Goal: Task Accomplishment & Management: Manage account settings

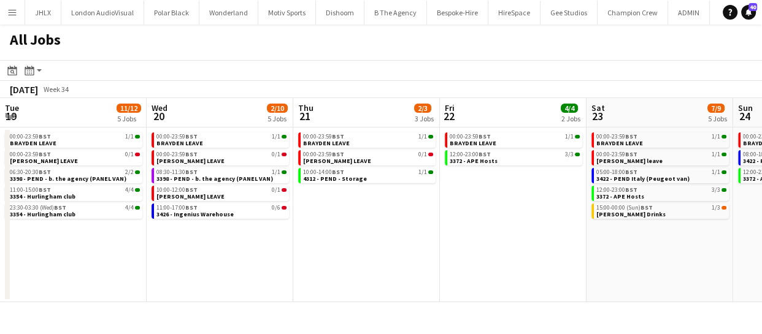
scroll to position [0, 388]
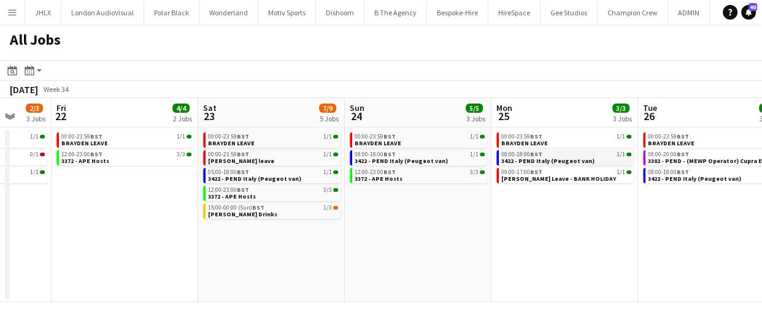
click at [527, 157] on span "3422 - PEND Italy (Peugeot van)" at bounding box center [547, 161] width 93 height 8
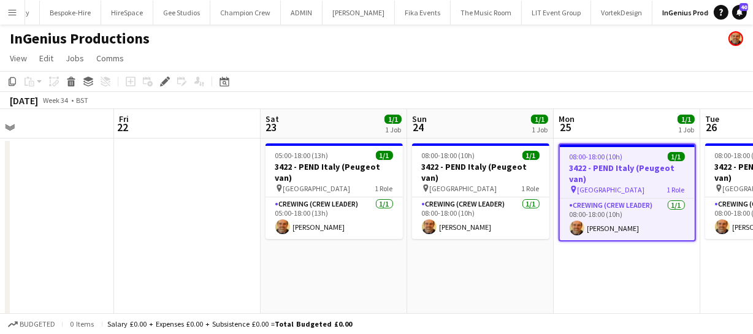
scroll to position [0, 323]
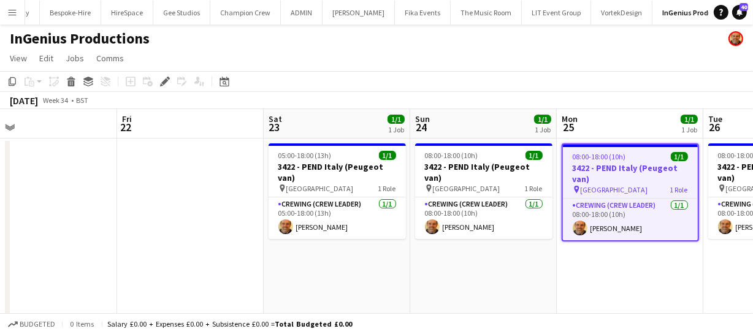
drag, startPoint x: 283, startPoint y: 300, endPoint x: 613, endPoint y: 300, distance: 329.4
click at [613, 300] on app-calendar-viewport "Tue 19 Wed 20 1/6 1 Job Thu 21 Fri 22 Sat 23 1/1 1 Job Sun 24 1/1 1 Job Mon 25 …" at bounding box center [376, 229] width 753 height 240
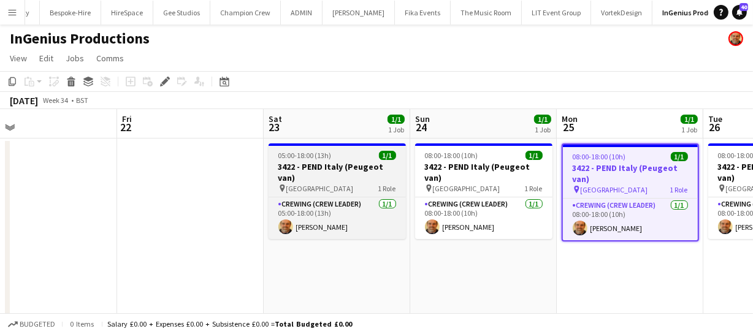
click at [326, 166] on h3 "3422 - PEND Italy (Peugeot van)" at bounding box center [337, 172] width 137 height 22
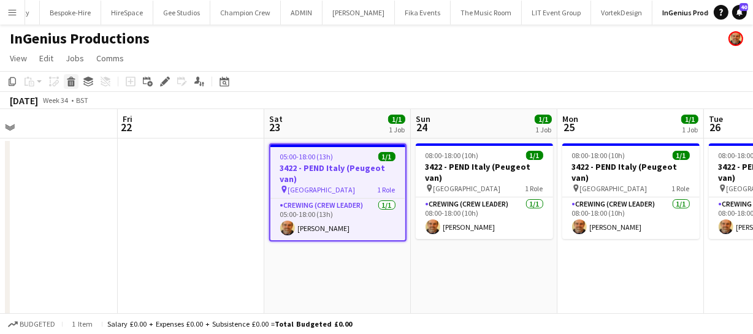
click at [75, 83] on div "Delete" at bounding box center [71, 81] width 15 height 15
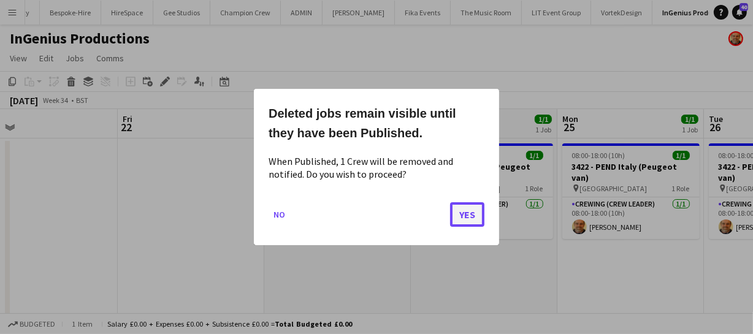
click at [462, 215] on button "Yes" at bounding box center [467, 214] width 34 height 25
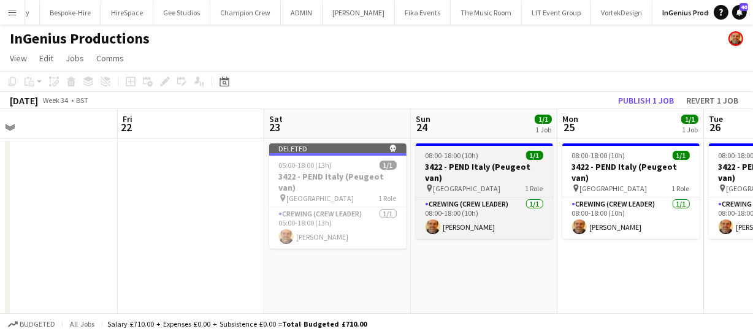
click at [479, 156] on div "08:00-18:00 (10h) 1/1" at bounding box center [484, 155] width 137 height 9
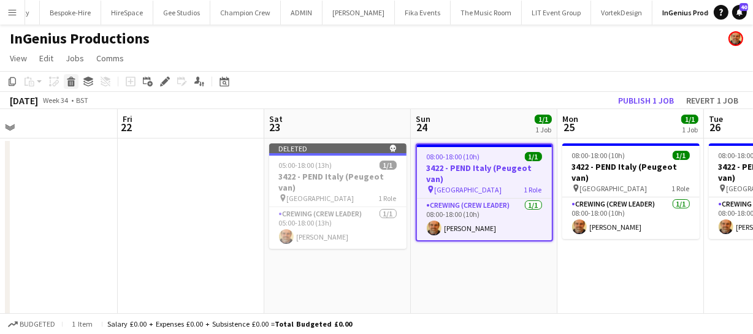
click at [77, 81] on div "Delete" at bounding box center [71, 81] width 15 height 15
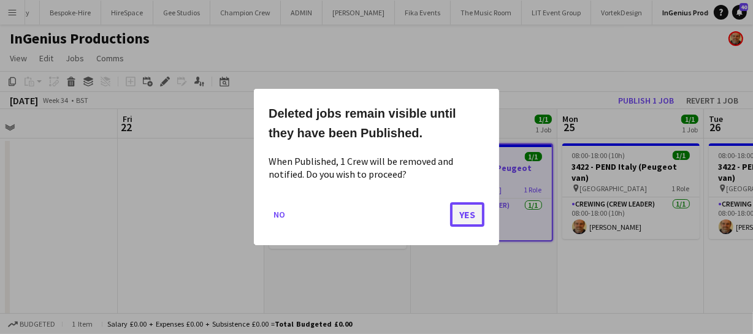
click at [479, 212] on button "Yes" at bounding box center [467, 214] width 34 height 25
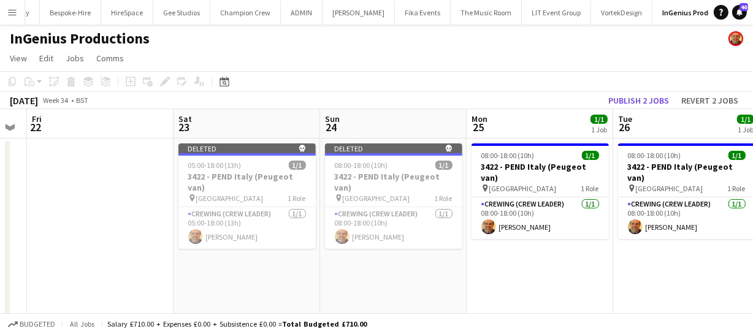
scroll to position [0, 545]
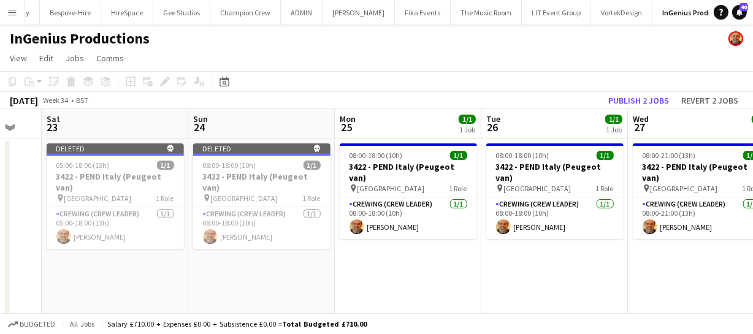
drag, startPoint x: 561, startPoint y: 275, endPoint x: 354, endPoint y: 243, distance: 208.4
click at [354, 243] on app-calendar-viewport "Tue 19 Wed 20 1/6 1 Job Thu 21 Fri 22 Sat 23 Sun 24 Mon 25 1/1 1 Job Tue 26 1/1…" at bounding box center [376, 229] width 753 height 240
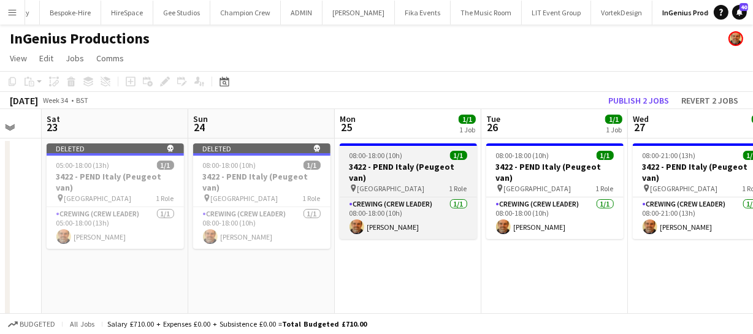
click at [380, 168] on h3 "3422 - PEND Italy (Peugeot van)" at bounding box center [408, 172] width 137 height 22
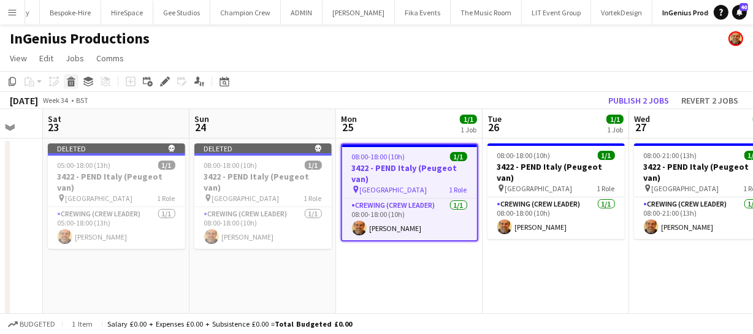
click at [67, 82] on icon "Delete" at bounding box center [71, 82] width 10 height 10
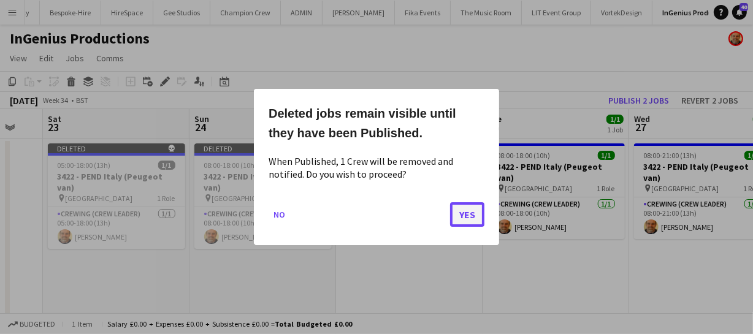
click at [472, 215] on button "Yes" at bounding box center [467, 214] width 34 height 25
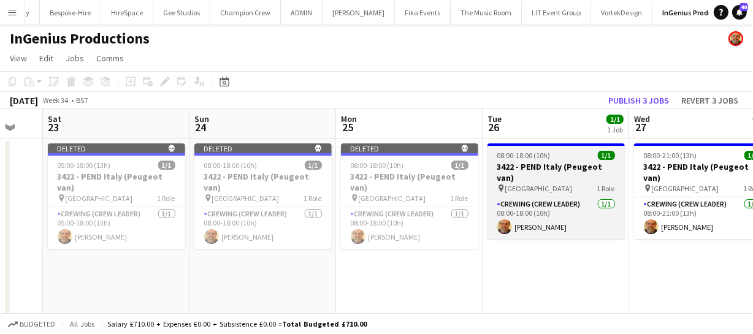
click at [553, 171] on h3 "3422 - PEND Italy (Peugeot van)" at bounding box center [556, 172] width 137 height 22
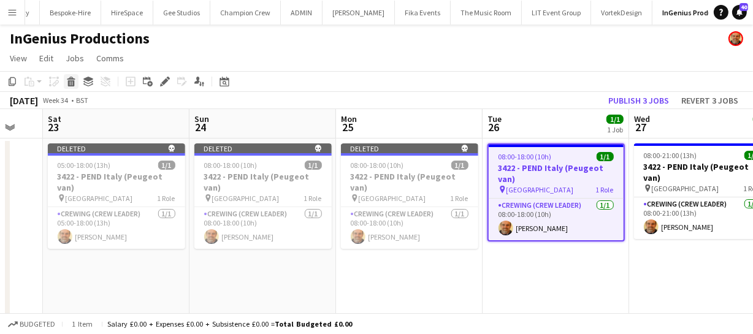
click at [72, 81] on icon at bounding box center [71, 83] width 7 height 6
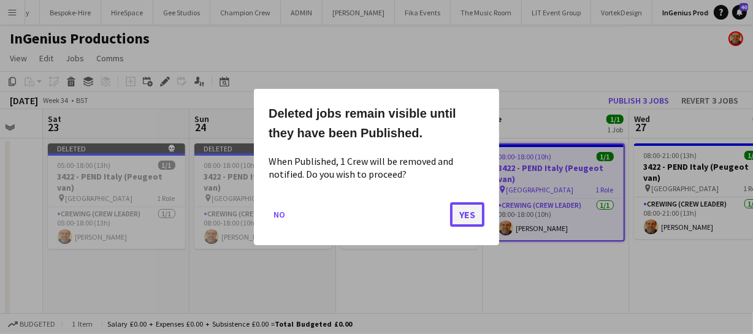
click at [478, 217] on button "Yes" at bounding box center [467, 214] width 34 height 25
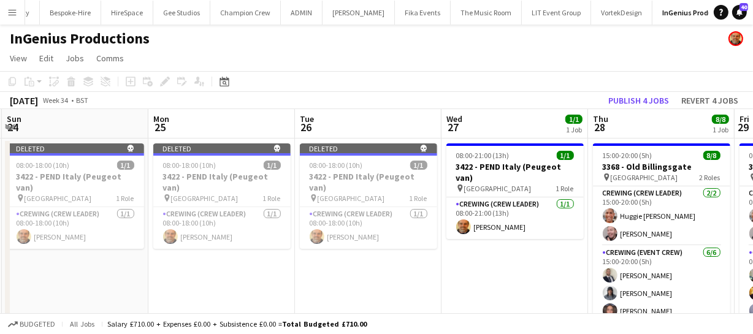
scroll to position [0, 448]
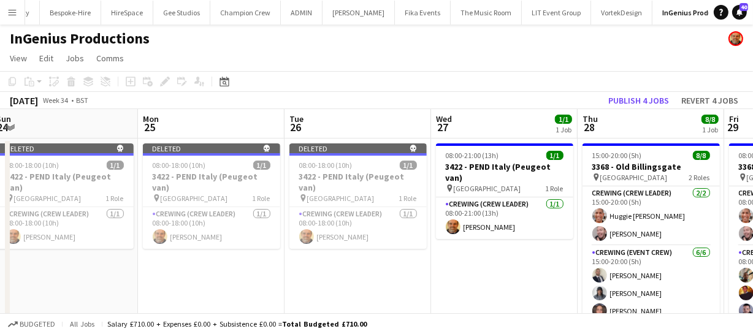
drag, startPoint x: 576, startPoint y: 275, endPoint x: 382, endPoint y: 250, distance: 195.4
click at [378, 255] on app-calendar-viewport "Thu 21 Fri 22 Sat 23 Sun 24 Mon 25 Tue 26 Wed 27 1/1 1 Job Thu 28 8/8 1 Job Fri…" at bounding box center [376, 229] width 753 height 240
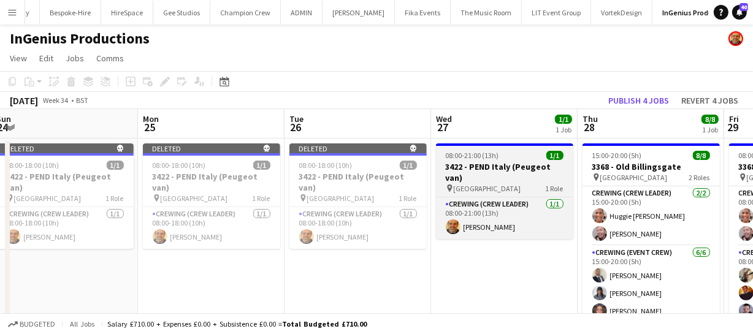
click at [484, 157] on span "08:00-21:00 (13h)" at bounding box center [472, 155] width 53 height 9
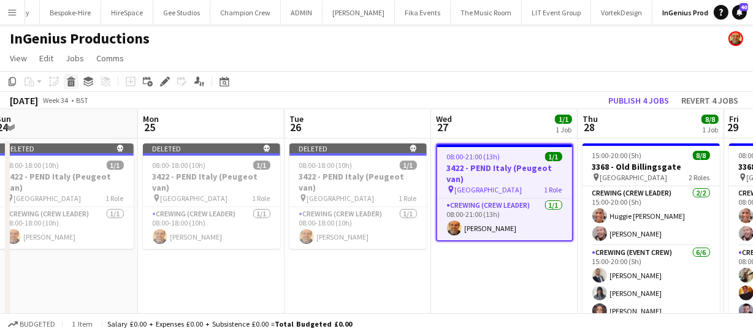
click at [69, 79] on icon at bounding box center [71, 78] width 8 height 3
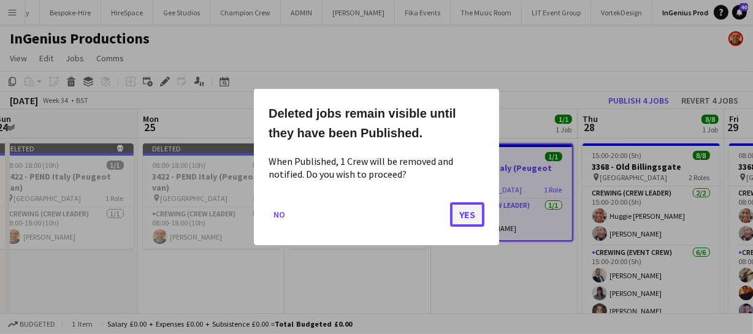
click at [466, 215] on button "Yes" at bounding box center [467, 214] width 34 height 25
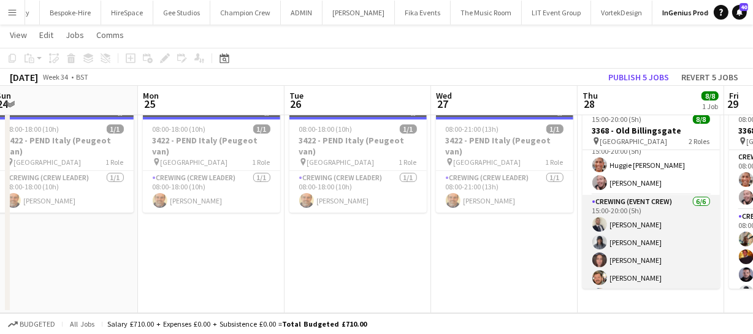
scroll to position [0, 0]
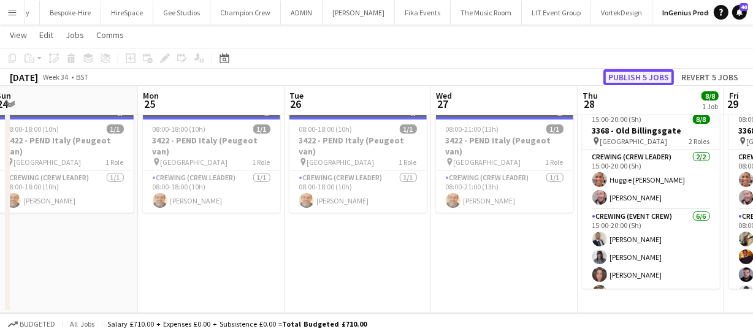
click at [648, 76] on button "Publish 5 jobs" at bounding box center [639, 77] width 71 height 16
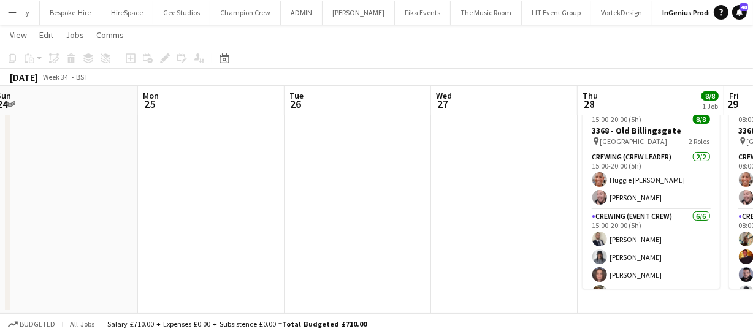
drag, startPoint x: 260, startPoint y: 209, endPoint x: 335, endPoint y: 195, distance: 76.0
click at [288, 205] on app-calendar-viewport "Thu 21 Fri 22 Sat 23 Sun 24 Mon 25 Tue 26 Wed 27 Thu 28 8/8 1 Job Fri 29 8/8 1 …" at bounding box center [376, 163] width 753 height 301
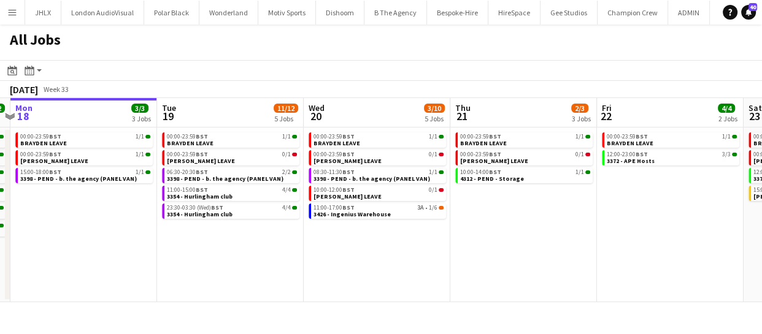
scroll to position [0, 432]
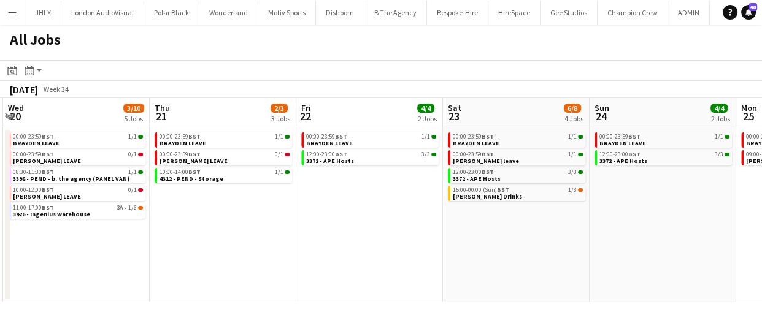
drag, startPoint x: 643, startPoint y: 204, endPoint x: 206, endPoint y: 221, distance: 437.6
click at [206, 221] on app-calendar-viewport "Sun 17 12/12 6 Jobs Mon 18 3/3 3 Jobs Tue 19 11/12 5 Jobs Wed 20 3/10 5 Jobs Th…" at bounding box center [381, 200] width 762 height 204
click at [296, 224] on app-calendar-viewport "Sun 17 12/12 6 Jobs Mon 18 3/3 3 Jobs Tue 19 11/12 5 Jobs Wed 20 3/10 5 Jobs Th…" at bounding box center [381, 200] width 762 height 204
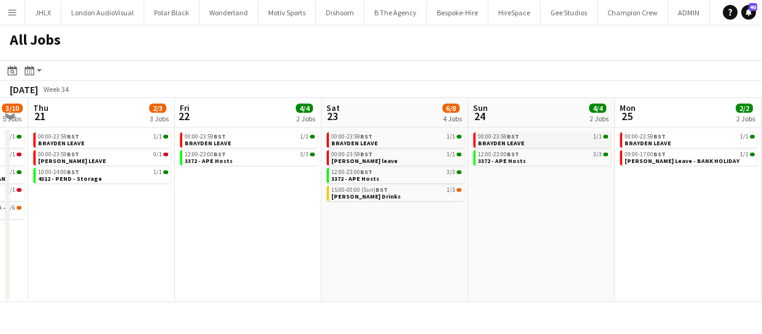
click at [491, 137] on span "00:00-23:59 BST" at bounding box center [498, 137] width 41 height 6
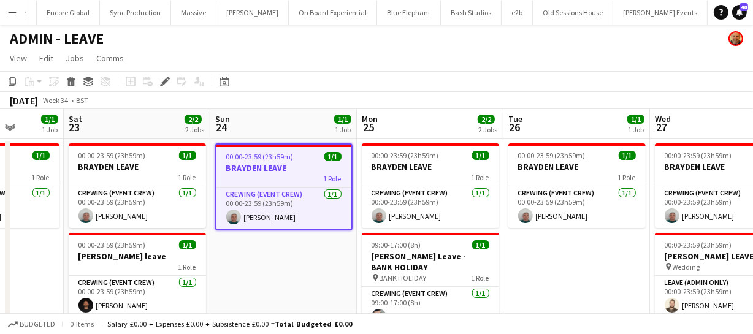
scroll to position [0, 342]
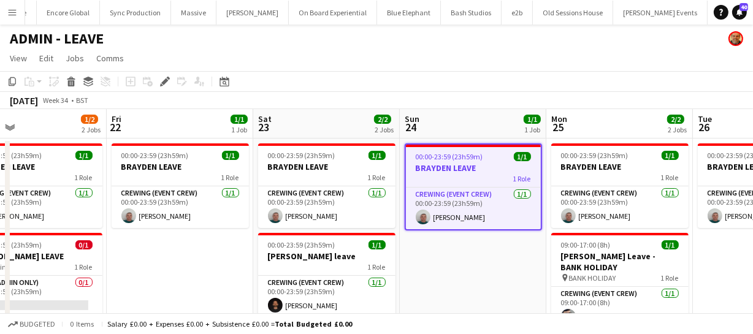
drag, startPoint x: 227, startPoint y: 254, endPoint x: 462, endPoint y: 235, distance: 236.3
click at [462, 235] on app-calendar-viewport "Tue 19 1/2 2 Jobs Wed 20 1/3 3 Jobs Thu 21 1/2 2 Jobs Fri 22 1/1 1 Job Sat 23 2…" at bounding box center [376, 272] width 753 height 326
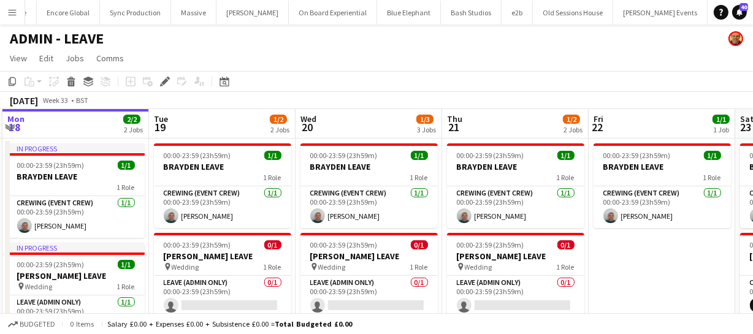
scroll to position [0, 286]
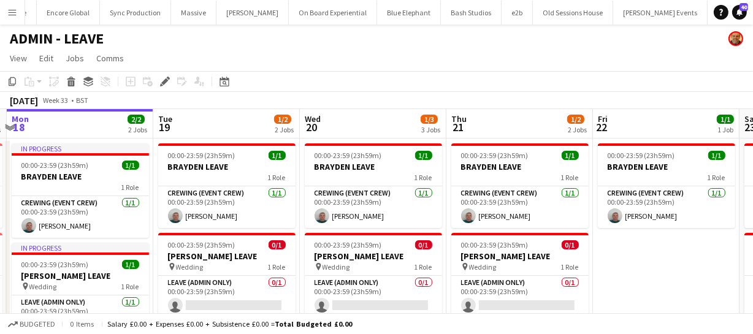
drag, startPoint x: 199, startPoint y: 262, endPoint x: 685, endPoint y: 205, distance: 489.8
click at [685, 205] on app-calendar-viewport "Sat 16 2/2 2 Jobs Sun 17 3/3 3 Jobs Mon 18 2/2 2 Jobs Tue 19 1/2 2 Jobs Wed 20 …" at bounding box center [376, 272] width 753 height 326
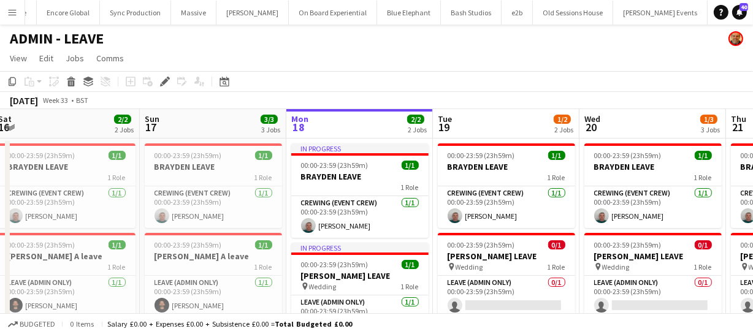
scroll to position [0, 262]
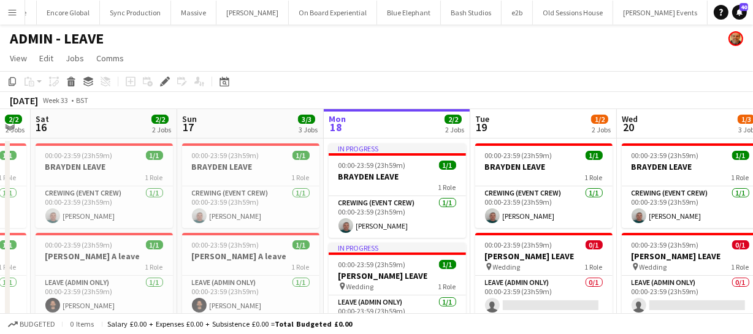
drag, startPoint x: 310, startPoint y: 210, endPoint x: 556, endPoint y: 200, distance: 246.7
click at [556, 200] on app-calendar-viewport "Thu 14 1/1 1 Job Fri 15 2/2 2 Jobs Sat 16 2/2 2 Jobs Sun 17 3/3 3 Jobs Mon 18 2…" at bounding box center [376, 272] width 753 height 326
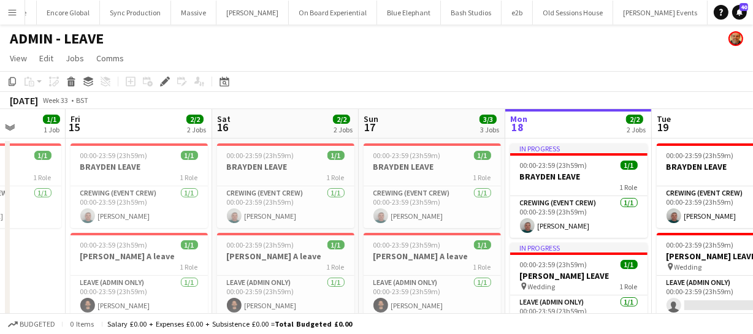
scroll to position [0, 397]
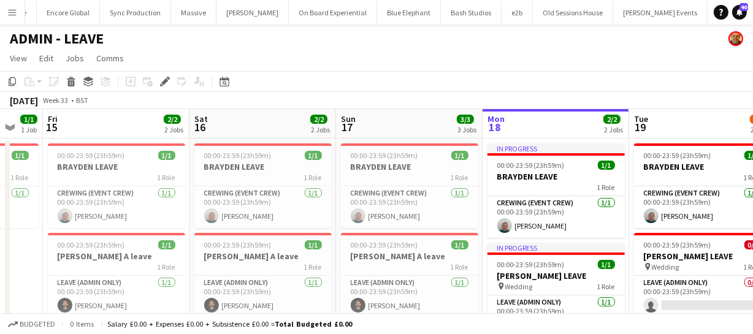
drag, startPoint x: 246, startPoint y: 226, endPoint x: 405, endPoint y: 215, distance: 159.3
click at [405, 215] on app-calendar-viewport "Tue 12 2/4 4 Jobs Wed 13 2/2 2 Jobs Thu 14 1/1 1 Job Fri 15 2/2 2 Jobs Sat 16 2…" at bounding box center [376, 317] width 753 height 416
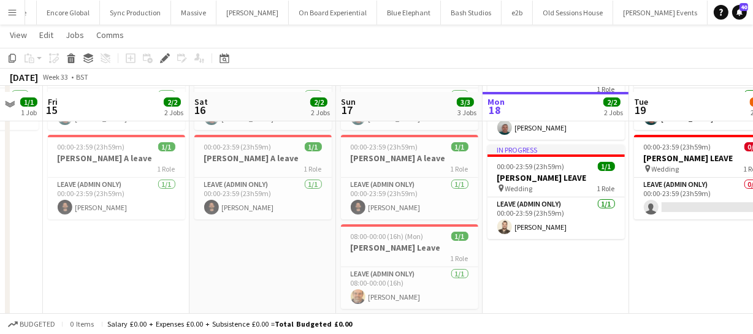
scroll to position [111, 0]
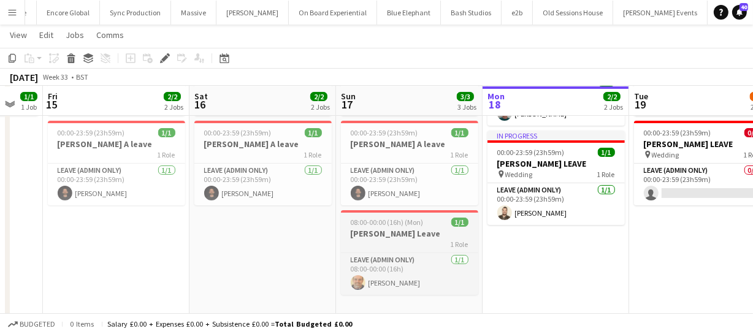
click at [374, 237] on h3 "Shane Leave" at bounding box center [409, 233] width 137 height 11
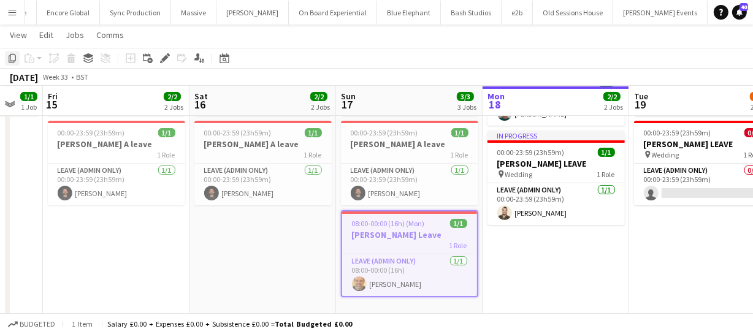
click at [16, 58] on icon "Copy" at bounding box center [12, 58] width 10 height 10
click at [337, 184] on app-calendar-viewport "Tue 12 2/4 4 Jobs Wed 13 2/2 2 Jobs Thu 14 1/1 1 Job Fri 15 2/2 2 Jobs Sat 16 2…" at bounding box center [376, 175] width 753 height 476
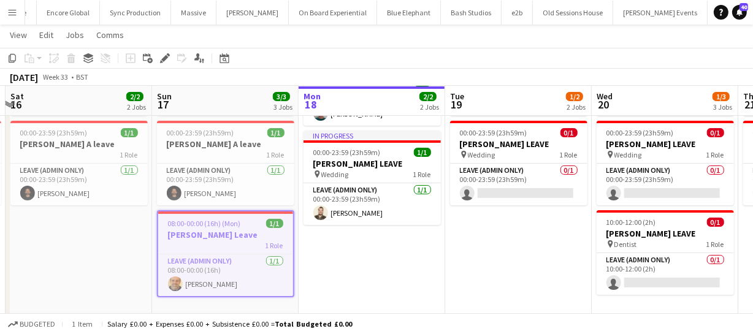
drag, startPoint x: 389, startPoint y: 187, endPoint x: 265, endPoint y: 171, distance: 125.6
click at [274, 172] on app-calendar-viewport "Tue 12 2/4 4 Jobs Wed 13 2/2 2 Jobs Thu 14 1/1 1 Job Fri 15 2/2 2 Jobs Sat 16 2…" at bounding box center [376, 175] width 753 height 476
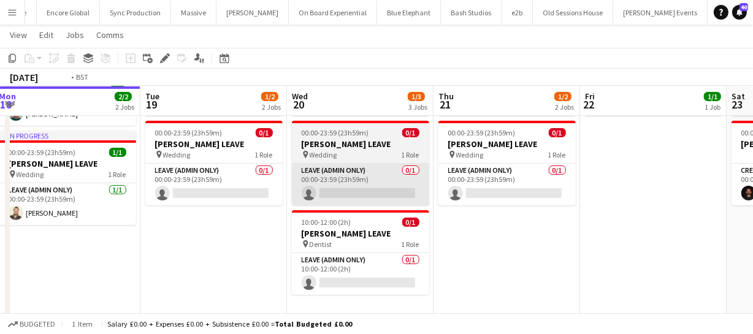
drag, startPoint x: 339, startPoint y: 187, endPoint x: 305, endPoint y: 189, distance: 33.8
click at [238, 182] on app-calendar-viewport "Thu 14 1/1 1 Job Fri 15 2/2 2 Jobs Sat 16 2/2 2 Jobs Sun 17 3/3 3 Jobs Mon 18 2…" at bounding box center [376, 175] width 753 height 476
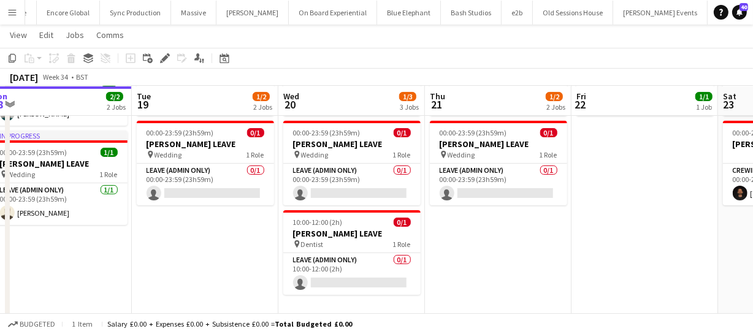
drag, startPoint x: 359, startPoint y: 197, endPoint x: 219, endPoint y: 182, distance: 141.4
click at [234, 184] on app-calendar-viewport "Thu 14 1/1 1 Job Fri 15 2/2 2 Jobs Sat 16 2/2 2 Jobs Sun 17 3/3 3 Jobs Mon 18 2…" at bounding box center [376, 175] width 753 height 476
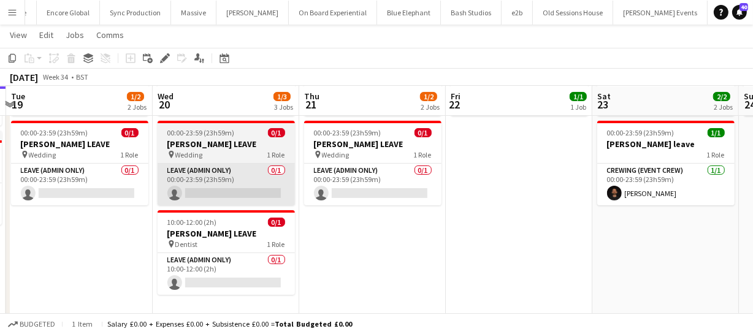
click at [226, 187] on app-calendar-viewport "Sat 16 2/2 2 Jobs Sun 17 3/3 3 Jobs Mon 18 2/2 2 Jobs Tue 19 1/2 2 Jobs Wed 20 …" at bounding box center [376, 175] width 753 height 476
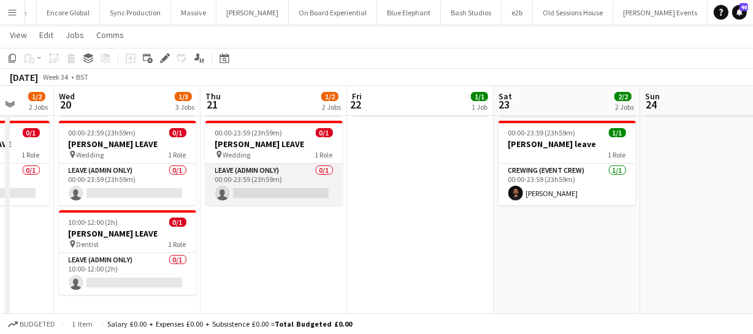
drag, startPoint x: 319, startPoint y: 197, endPoint x: 233, endPoint y: 190, distance: 86.2
click at [238, 191] on app-calendar-viewport "Sat 16 2/2 2 Jobs Sun 17 3/3 3 Jobs Mon 18 2/2 2 Jobs Tue 19 1/2 2 Jobs Wed 20 …" at bounding box center [376, 175] width 753 height 476
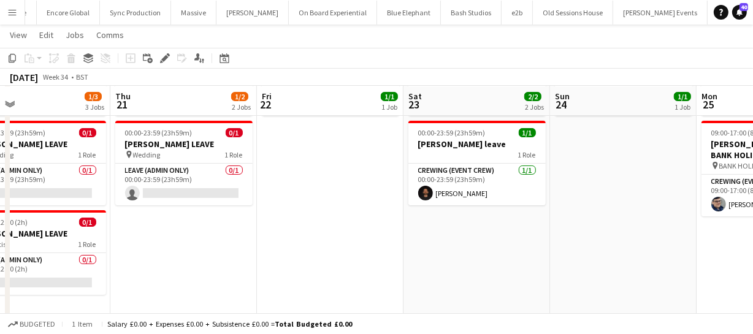
drag, startPoint x: 254, startPoint y: 186, endPoint x: 218, endPoint y: 184, distance: 36.3
click at [216, 184] on app-calendar-viewport "Mon 18 2/2 2 Jobs Tue 19 1/2 2 Jobs Wed 20 1/3 3 Jobs Thu 21 1/2 2 Jobs Fri 22 …" at bounding box center [376, 175] width 753 height 476
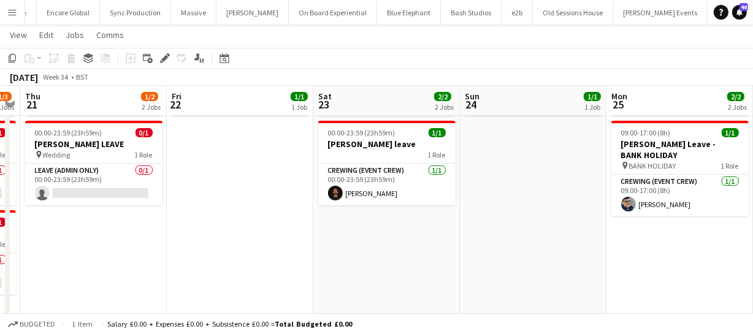
drag, startPoint x: 254, startPoint y: 191, endPoint x: 223, endPoint y: 184, distance: 32.1
click at [184, 185] on app-calendar-viewport "Mon 18 2/2 2 Jobs Tue 19 1/2 2 Jobs Wed 20 1/3 3 Jobs Thu 21 1/2 2 Jobs Fri 22 …" at bounding box center [376, 175] width 753 height 476
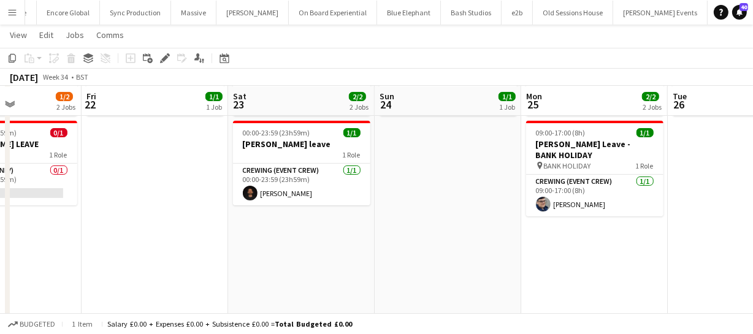
click at [437, 147] on app-date-cell "00:00-23:59 (23h59m) 1/1 BRAYDEN LEAVE 1 Role Crewing (Event Crew) 1/1 00:00-23…" at bounding box center [448, 219] width 147 height 386
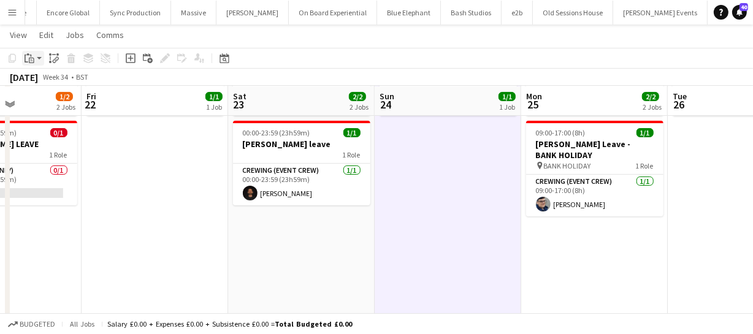
click at [25, 58] on icon at bounding box center [27, 59] width 4 height 8
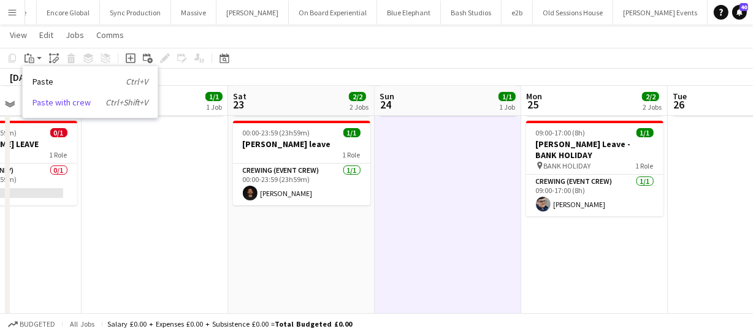
click at [52, 99] on link "Paste with crew Ctrl+Shift+V" at bounding box center [90, 102] width 115 height 11
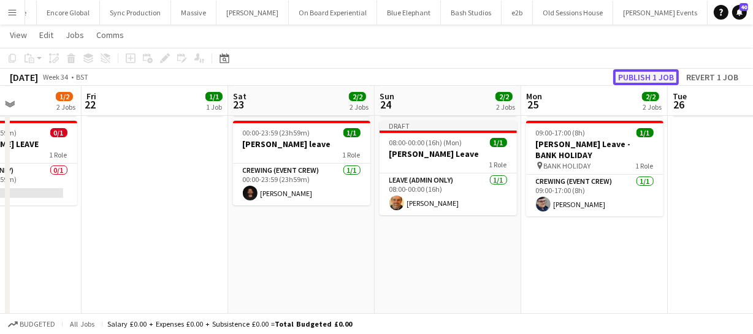
click at [645, 77] on button "Publish 1 job" at bounding box center [646, 77] width 66 height 16
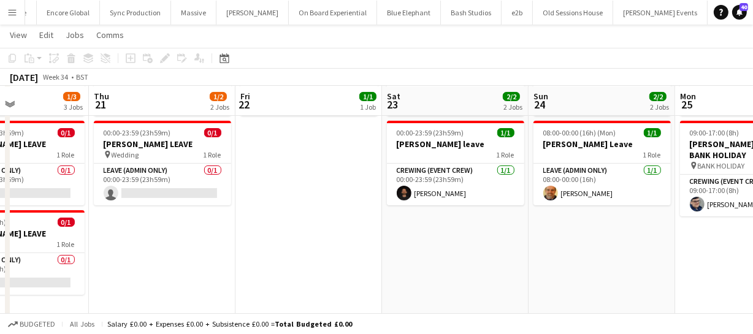
scroll to position [0, 421]
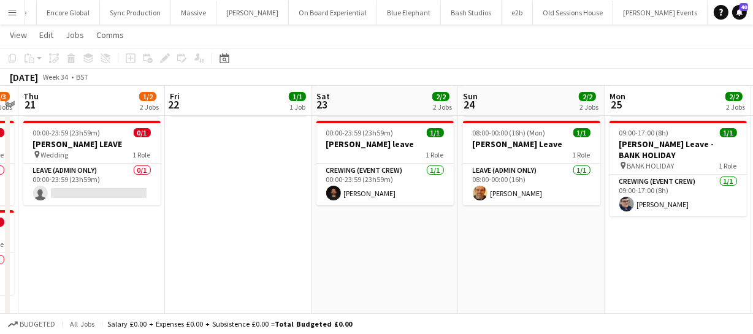
drag, startPoint x: 167, startPoint y: 189, endPoint x: 251, endPoint y: 189, distance: 83.4
click at [251, 189] on app-calendar-viewport "Mon 18 2/2 2 Jobs Tue 19 1/2 2 Jobs Wed 20 1/3 3 Jobs Thu 21 1/2 2 Jobs Fri 22 …" at bounding box center [376, 175] width 753 height 476
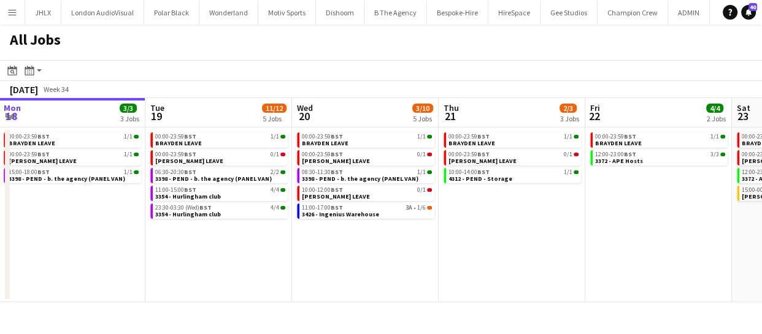
scroll to position [0, 442]
drag, startPoint x: 313, startPoint y: 241, endPoint x: 164, endPoint y: 251, distance: 149.4
click at [164, 251] on app-calendar-viewport "Fri 15 31/31 9 Jobs Sat 16 14/14 4 Jobs Sun 17 12/12 6 Jobs Mon 18 3/3 3 Jobs T…" at bounding box center [381, 200] width 762 height 204
click at [356, 218] on app-brief-job-card "11:00-17:00 BST 3A • 1/6 3426 - Ingenius Warehouse" at bounding box center [364, 211] width 137 height 15
click at [351, 209] on div "11:00-17:00 BST 3A • 1/6" at bounding box center [366, 208] width 130 height 6
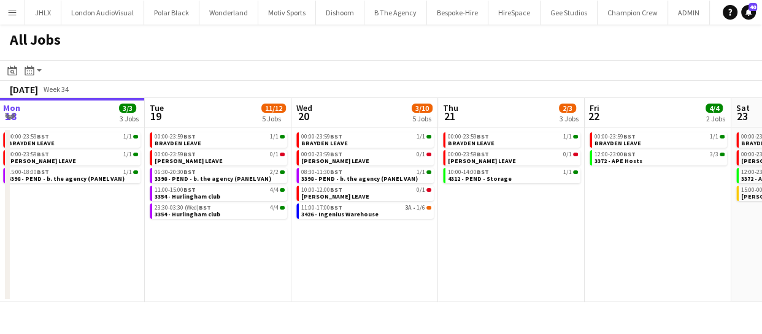
drag, startPoint x: 480, startPoint y: 269, endPoint x: 348, endPoint y: 261, distance: 132.1
click at [364, 262] on app-calendar-viewport "Fri 15 31/31 9 Jobs Sat 16 14/14 4 Jobs Sun 17 12/12 6 Jobs Mon 18 3/3 3 Jobs T…" at bounding box center [381, 200] width 762 height 204
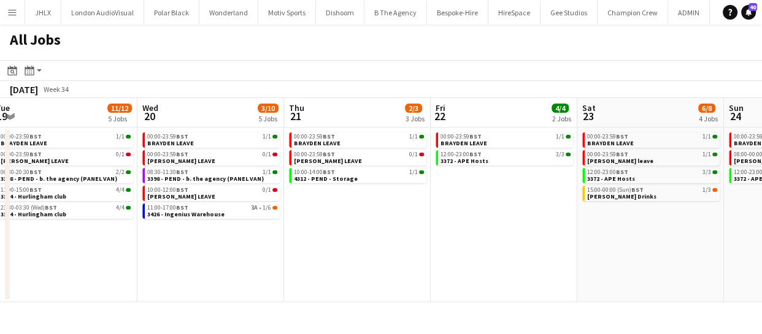
click at [436, 277] on app-calendar-viewport "Fri 15 31/31 9 Jobs Sat 16 14/14 4 Jobs Sun 17 12/12 6 Jobs Mon 18 3/3 3 Jobs T…" at bounding box center [381, 200] width 762 height 204
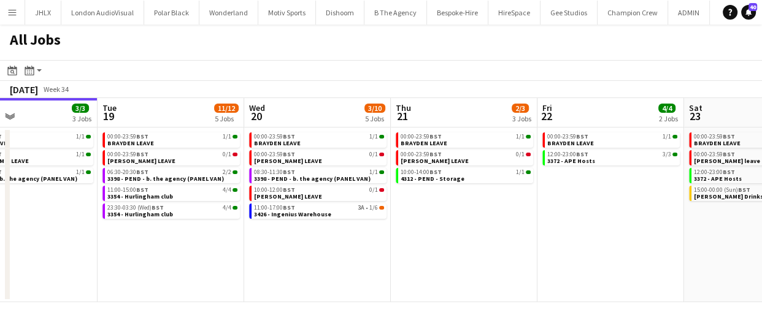
drag, startPoint x: 385, startPoint y: 258, endPoint x: 393, endPoint y: 258, distance: 7.4
click at [393, 258] on app-calendar-viewport "Sat 16 14/14 4 Jobs Sun 17 12/12 6 Jobs Mon 18 3/3 3 Jobs Tue 19 11/12 5 Jobs W…" at bounding box center [381, 200] width 762 height 204
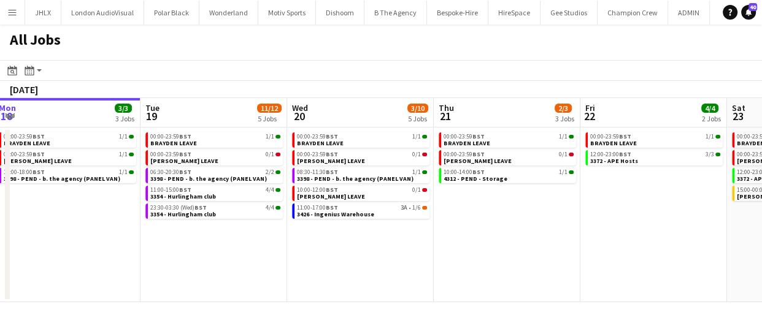
drag, startPoint x: 294, startPoint y: 264, endPoint x: 412, endPoint y: 251, distance: 118.4
click at [399, 252] on app-calendar-viewport "Sat 16 14/14 4 Jobs Sun 17 12/12 6 Jobs Mon 18 3/3 3 Jobs Tue 19 11/12 5 Jobs W…" at bounding box center [381, 200] width 762 height 204
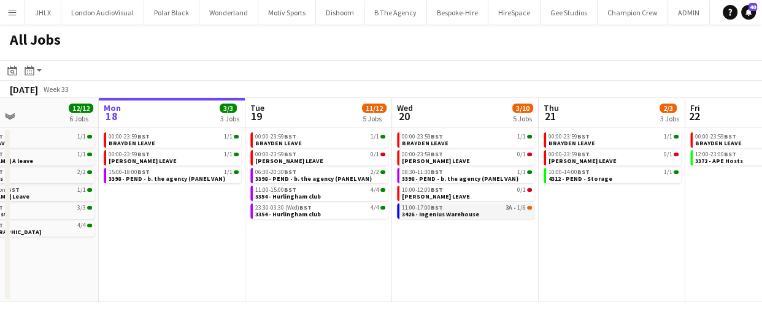
click at [448, 210] on span "3426 - Ingenius Warehouse" at bounding box center [440, 214] width 77 height 8
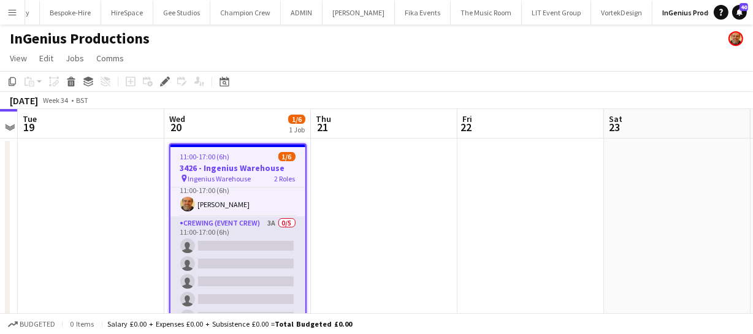
scroll to position [18, 0]
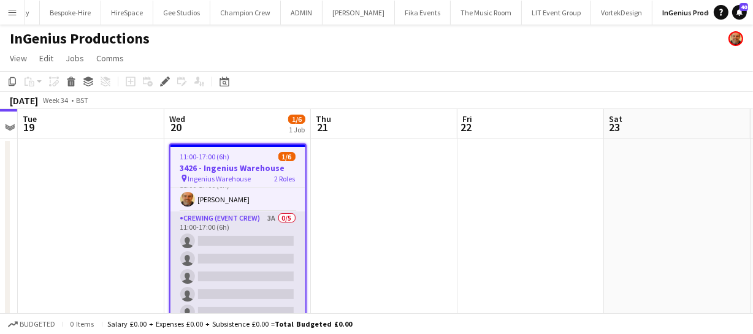
click at [239, 255] on app-card-role "Crewing (Event Crew) 3A 0/5 11:00-17:00 (6h) single-neutral-actions single-neut…" at bounding box center [238, 268] width 135 height 113
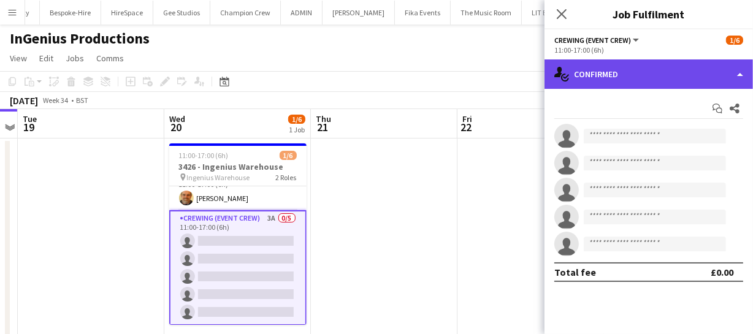
click at [619, 76] on div "single-neutral-actions-check-2 Confirmed" at bounding box center [649, 73] width 209 height 29
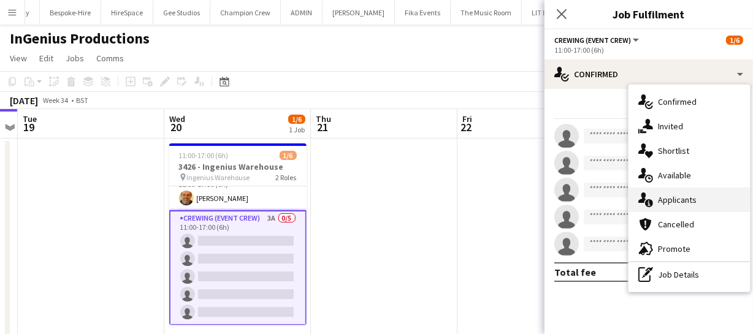
click at [691, 205] on div "single-neutral-actions-information Applicants" at bounding box center [689, 200] width 121 height 25
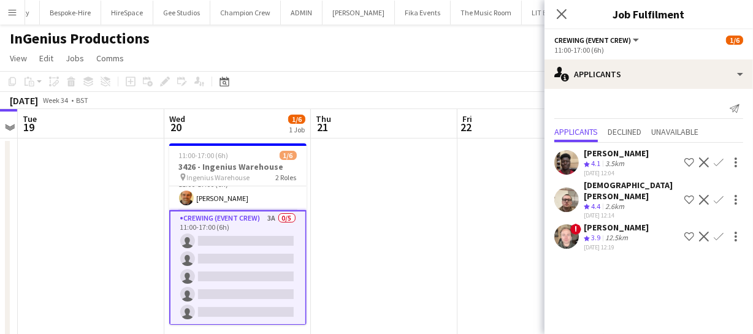
click at [719, 163] on app-icon "Confirm" at bounding box center [719, 163] width 10 height 10
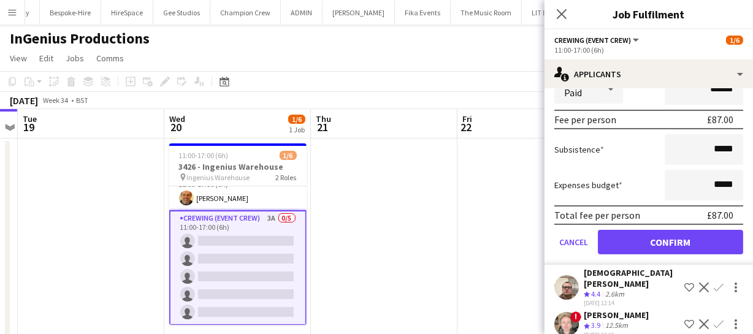
scroll to position [194, 0]
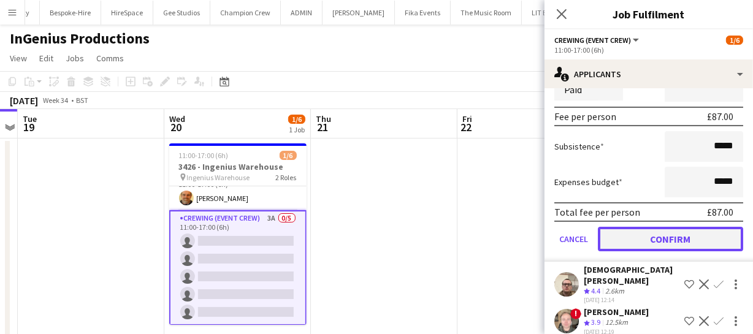
click at [683, 237] on button "Confirm" at bounding box center [670, 239] width 145 height 25
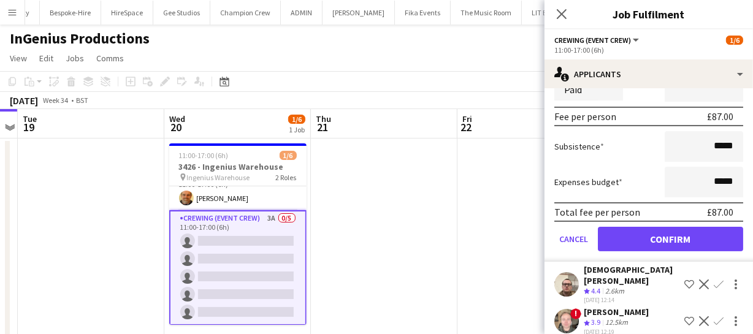
scroll to position [0, 0]
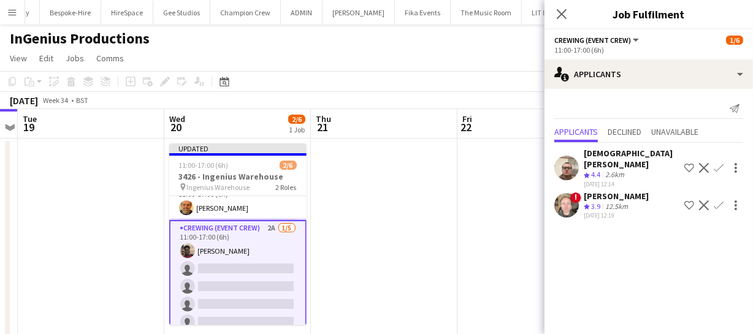
click at [722, 163] on app-icon "Confirm" at bounding box center [719, 168] width 10 height 10
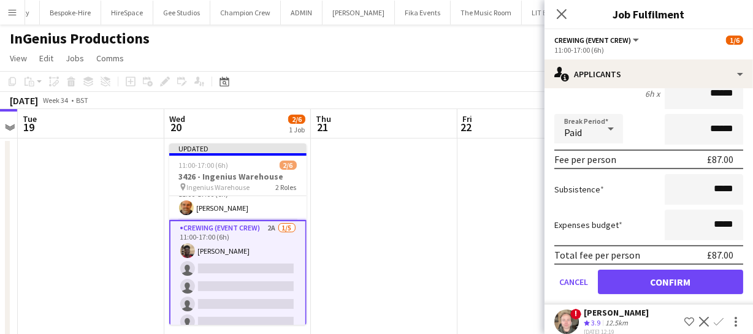
scroll to position [163, 0]
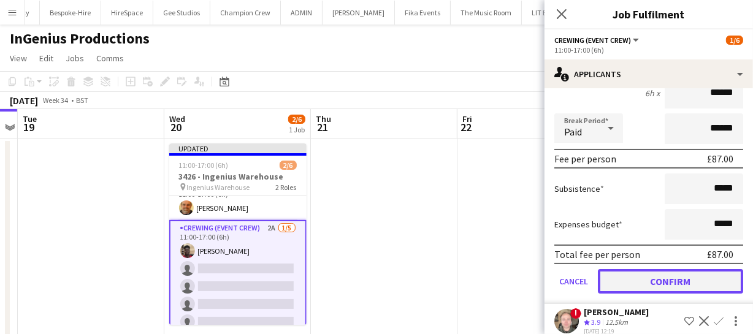
click at [680, 269] on button "Confirm" at bounding box center [670, 281] width 145 height 25
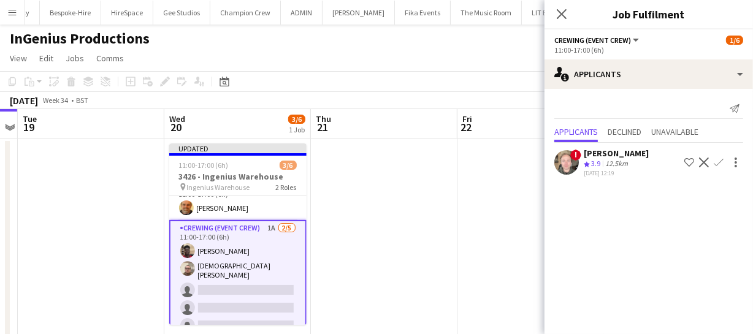
scroll to position [0, 0]
click at [562, 14] on icon at bounding box center [562, 14] width 12 height 12
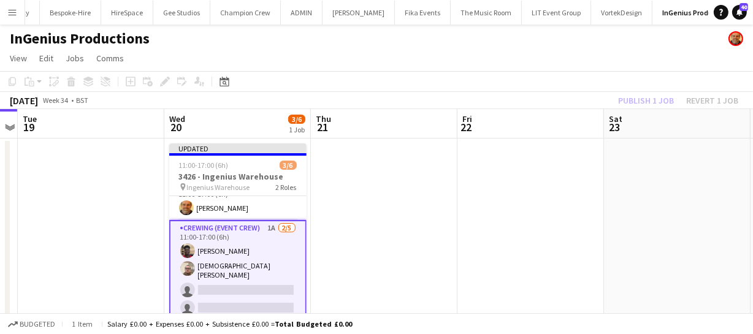
click at [648, 102] on div "Publish 1 job Revert 1 job" at bounding box center [679, 101] width 150 height 16
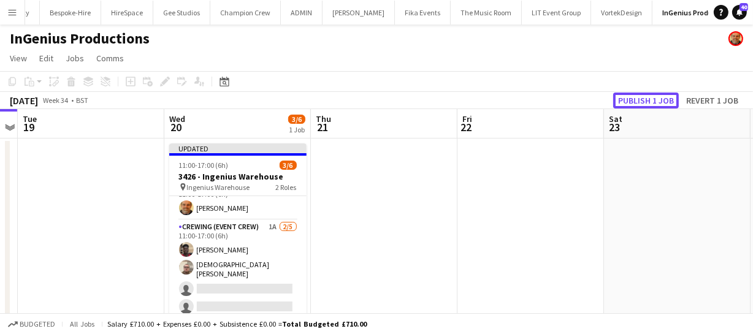
click at [648, 102] on button "Publish 1 job" at bounding box center [646, 101] width 66 height 16
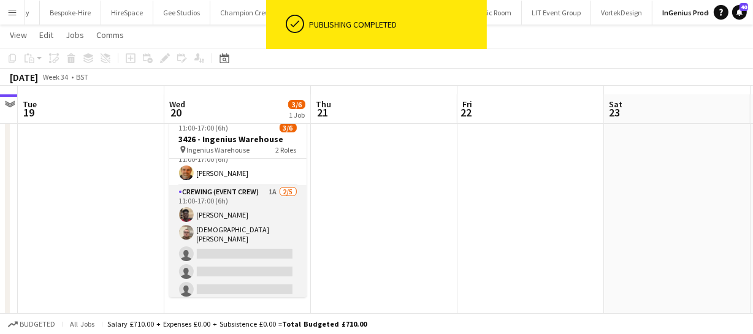
scroll to position [35, 0]
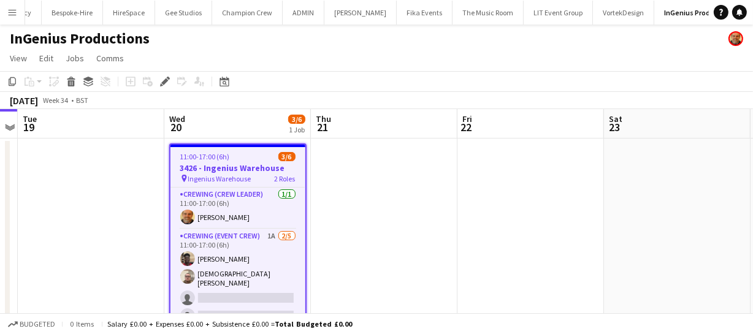
scroll to position [0, 387]
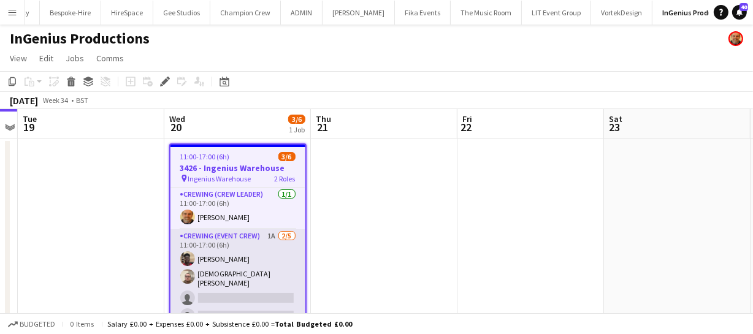
click at [239, 291] on app-card-role "Crewing (Event Crew) 1A [DATE] 11:00-17:00 (6h) [PERSON_NAME] [PERSON_NAME] sin…" at bounding box center [238, 287] width 135 height 117
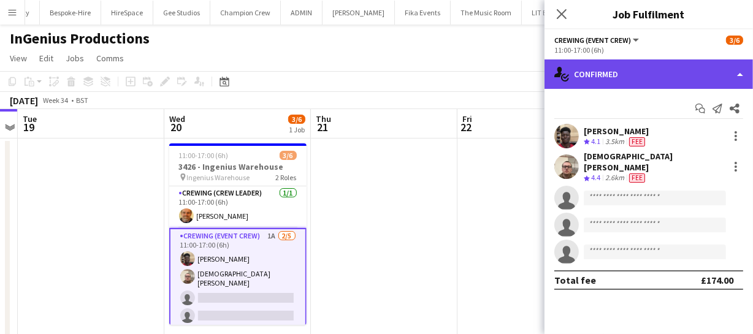
click at [631, 76] on div "single-neutral-actions-check-2 Confirmed" at bounding box center [649, 73] width 209 height 29
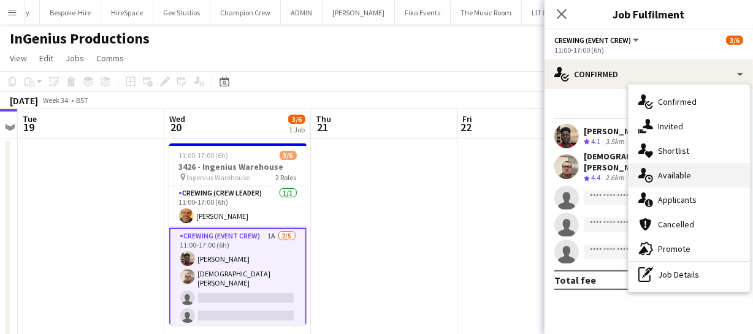
click at [693, 178] on div "single-neutral-actions-upload Available" at bounding box center [689, 175] width 121 height 25
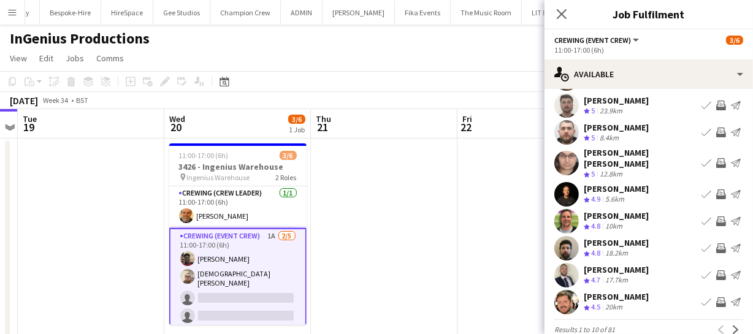
scroll to position [95, 0]
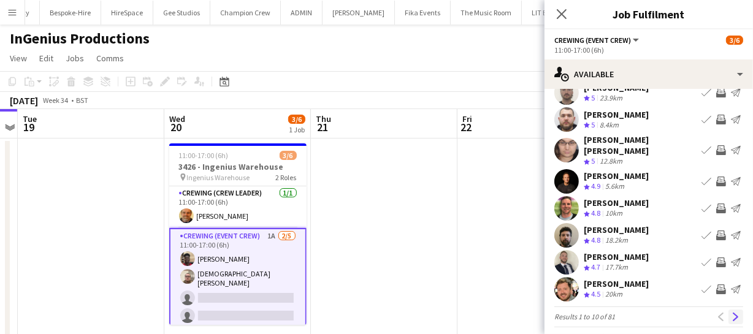
click at [729, 310] on button "Next" at bounding box center [736, 317] width 15 height 15
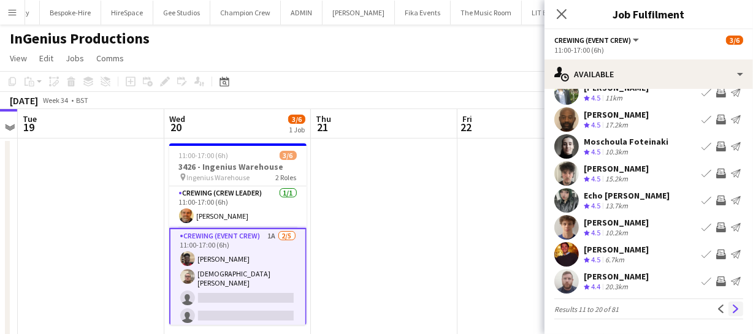
click at [732, 306] on app-icon "Next" at bounding box center [736, 309] width 9 height 9
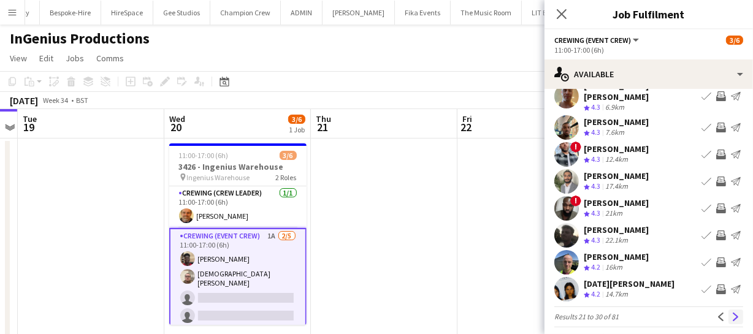
click at [733, 310] on button "Next" at bounding box center [736, 317] width 15 height 15
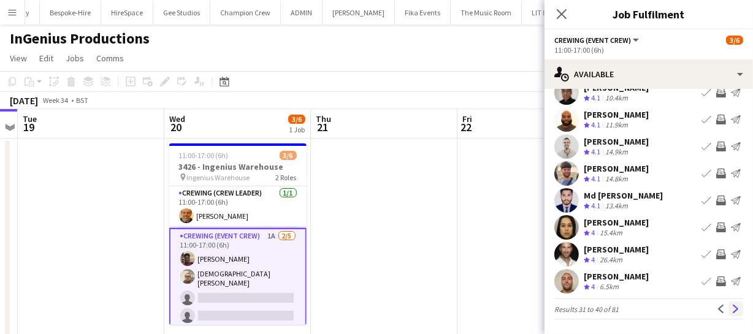
click at [729, 302] on button "Next" at bounding box center [736, 309] width 15 height 15
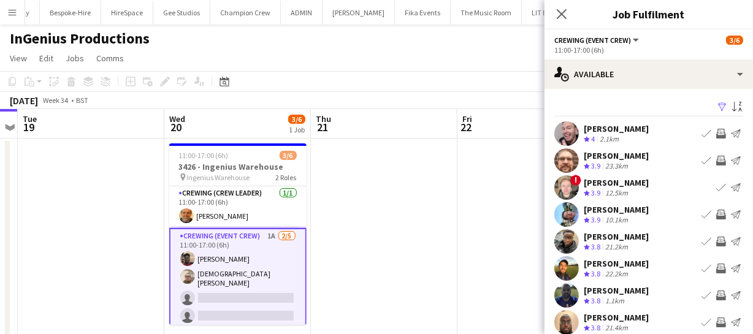
click at [716, 161] on app-icon "Invite crew" at bounding box center [721, 161] width 10 height 10
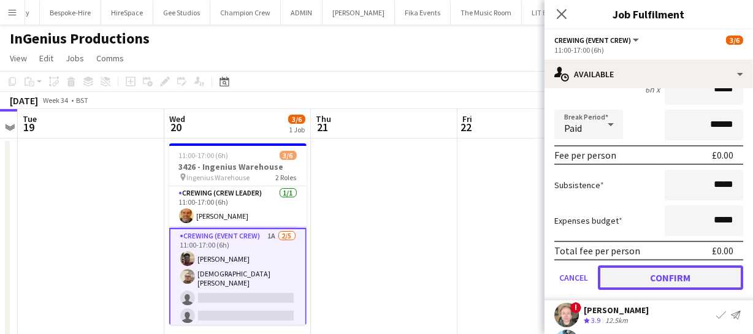
click at [688, 282] on button "Confirm" at bounding box center [670, 278] width 145 height 25
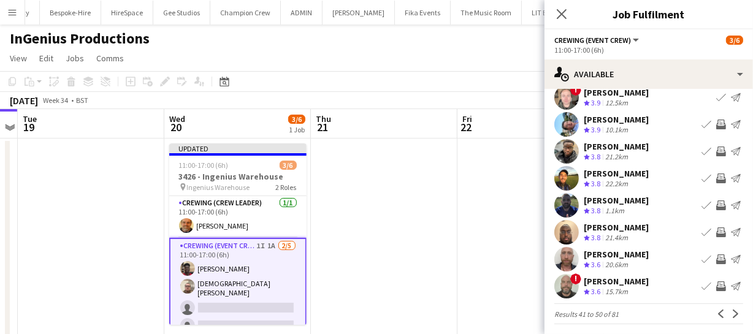
scroll to position [95, 0]
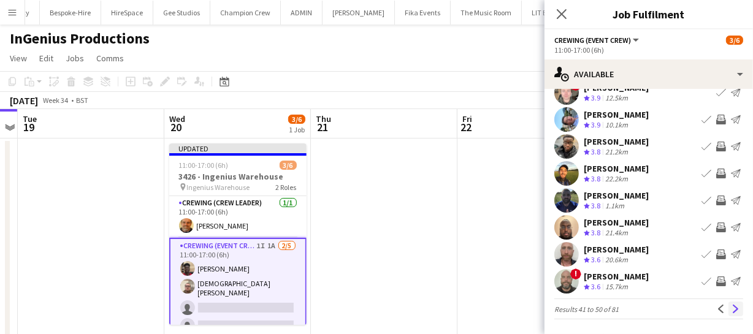
click at [729, 302] on button "Next" at bounding box center [736, 309] width 15 height 15
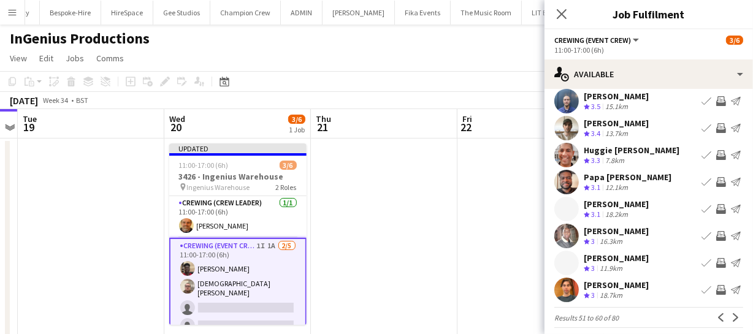
scroll to position [102, 0]
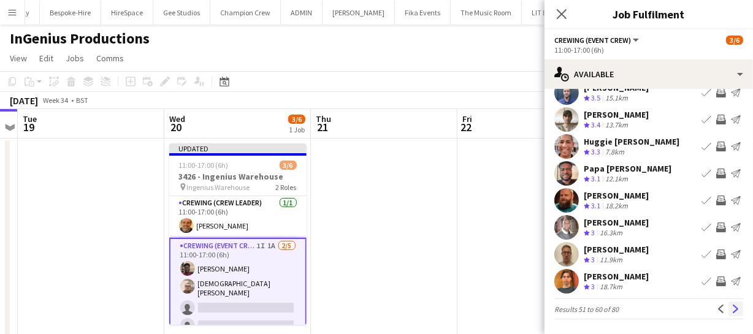
click at [732, 305] on app-icon "Next" at bounding box center [736, 309] width 9 height 9
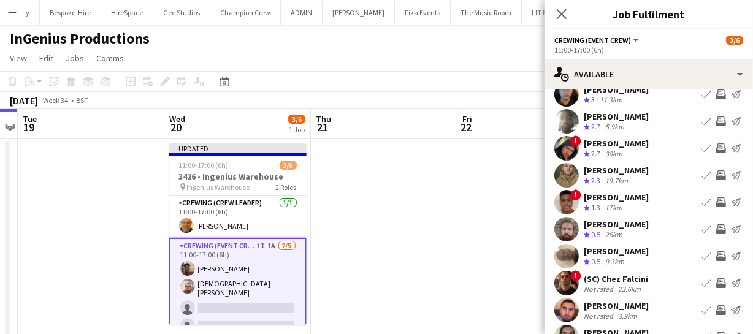
scroll to position [95, 0]
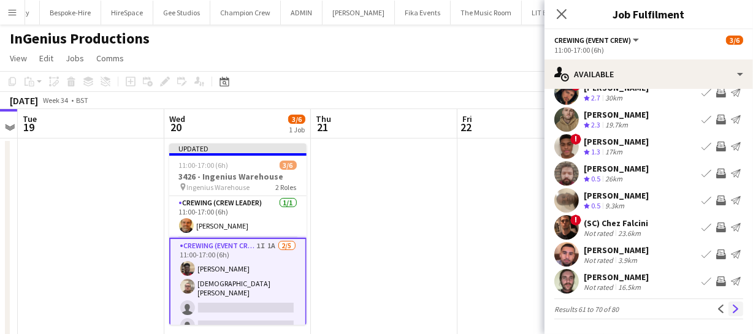
click at [732, 305] on app-icon "Next" at bounding box center [736, 309] width 9 height 9
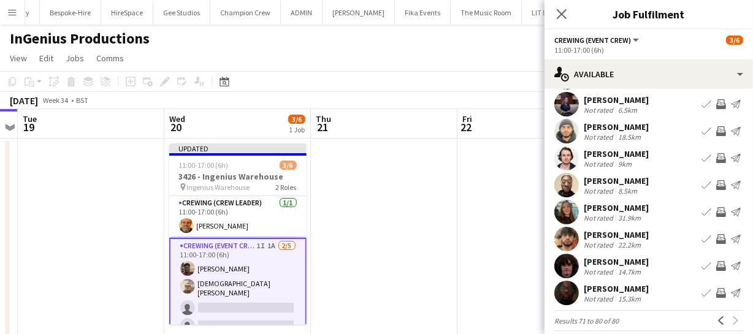
scroll to position [0, 0]
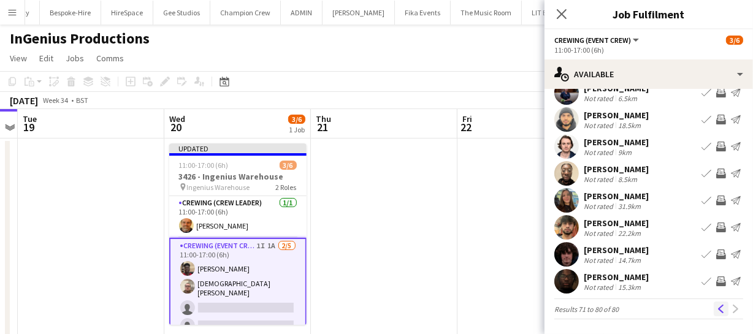
click at [717, 309] on app-icon "Previous" at bounding box center [721, 309] width 9 height 9
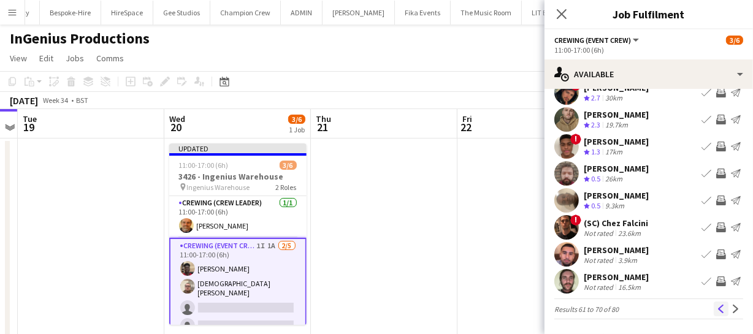
click at [717, 306] on app-icon "Previous" at bounding box center [721, 309] width 9 height 9
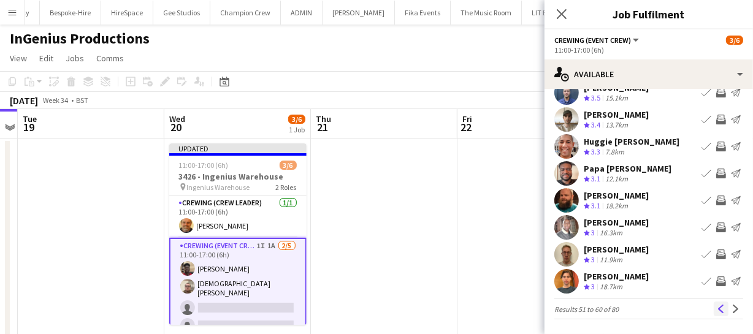
click at [717, 305] on app-icon "Previous" at bounding box center [721, 309] width 9 height 9
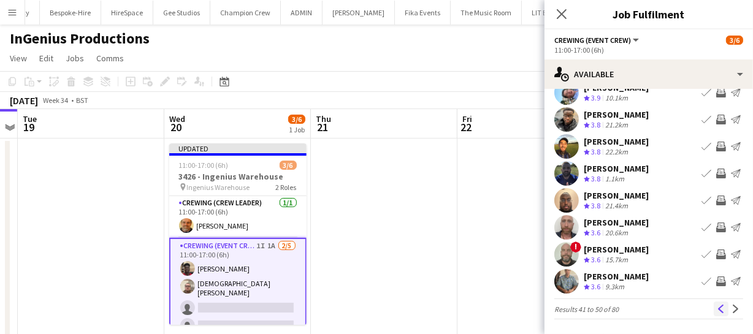
click at [717, 305] on app-icon "Previous" at bounding box center [721, 309] width 9 height 9
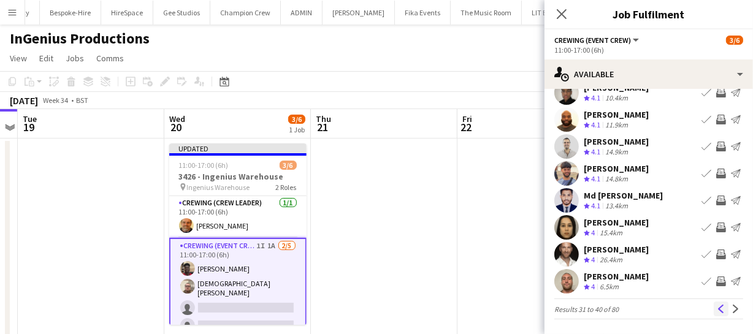
click at [714, 313] on button "Previous" at bounding box center [721, 309] width 15 height 15
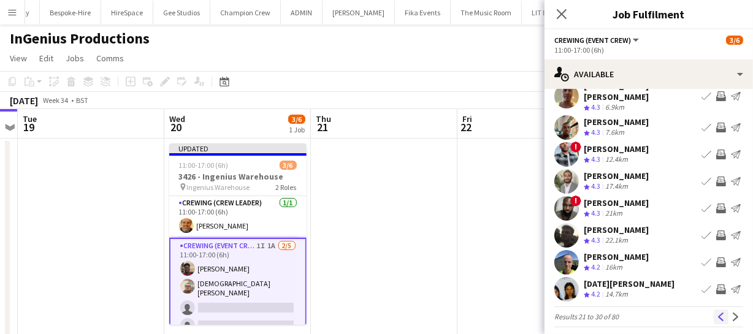
click at [717, 313] on app-icon "Previous" at bounding box center [721, 317] width 9 height 9
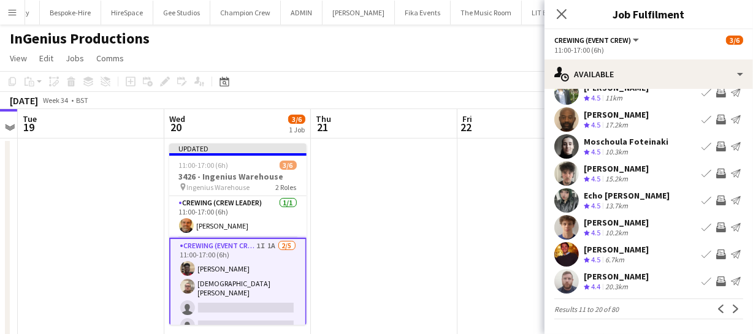
click at [717, 306] on app-icon "Previous" at bounding box center [721, 309] width 9 height 9
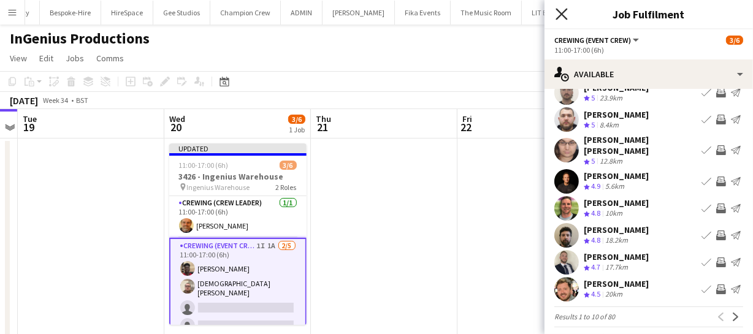
click at [563, 13] on icon at bounding box center [562, 14] width 12 height 12
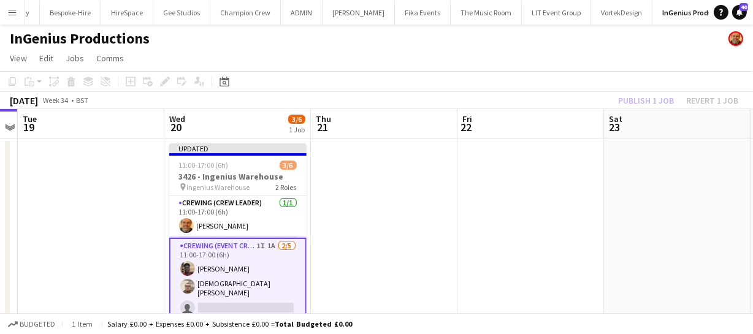
click at [641, 101] on div "Publish 1 job Revert 1 job" at bounding box center [679, 101] width 150 height 16
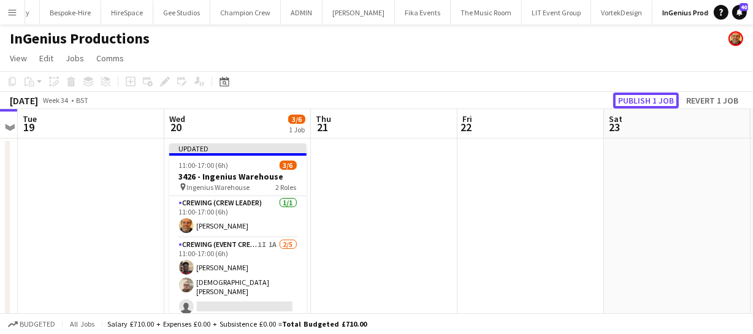
click at [641, 101] on button "Publish 1 job" at bounding box center [646, 101] width 66 height 16
